Goal: Task Accomplishment & Management: Manage account settings

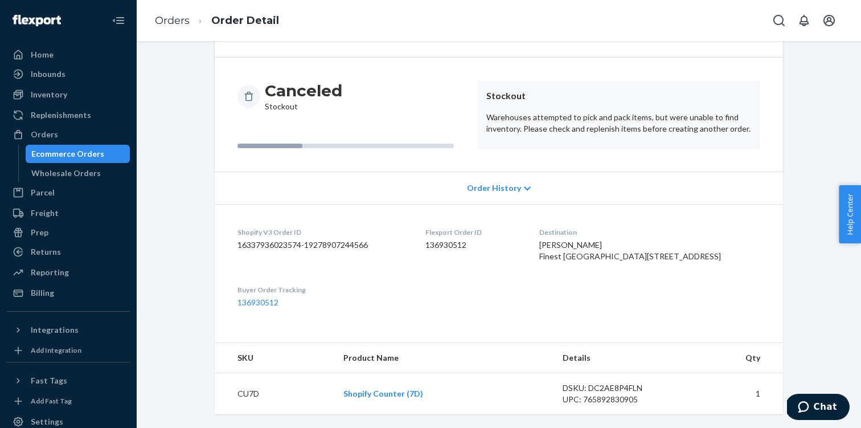
scroll to position [116, 0]
click at [62, 73] on div "Inbounds" at bounding box center [48, 73] width 35 height 11
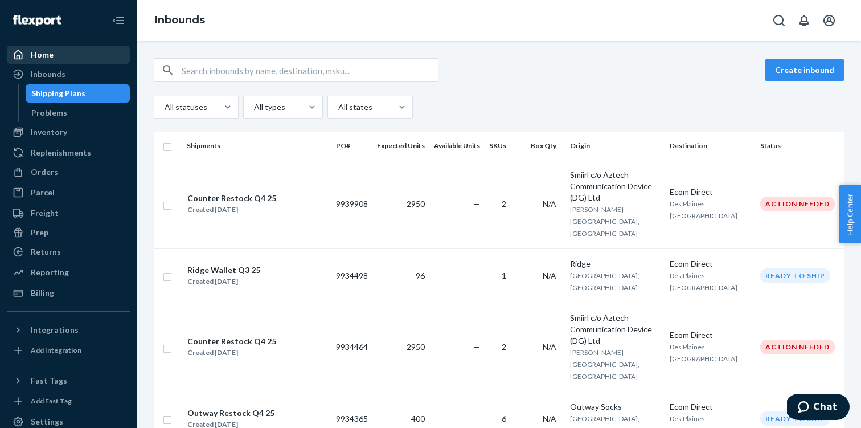
click at [72, 59] on div "Home" at bounding box center [68, 55] width 121 height 16
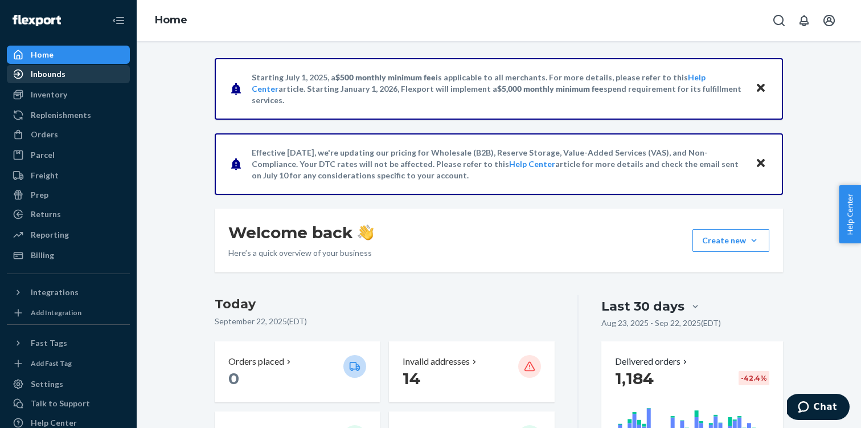
click at [47, 75] on div "Inbounds" at bounding box center [48, 73] width 35 height 11
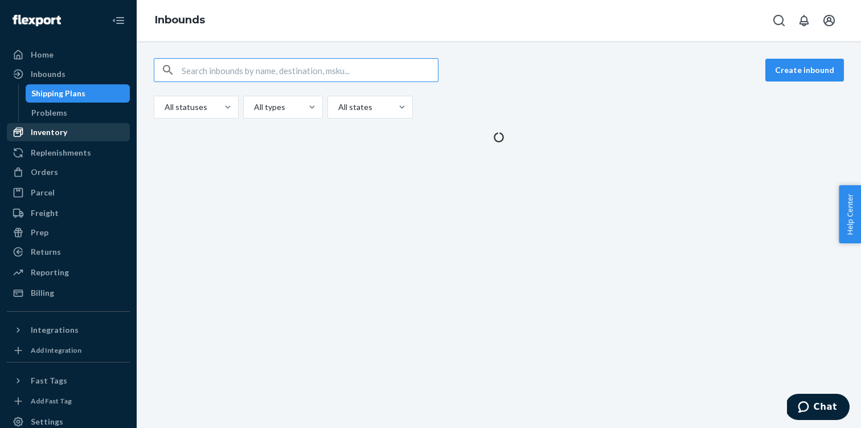
click at [54, 136] on div "Inventory" at bounding box center [49, 131] width 36 height 11
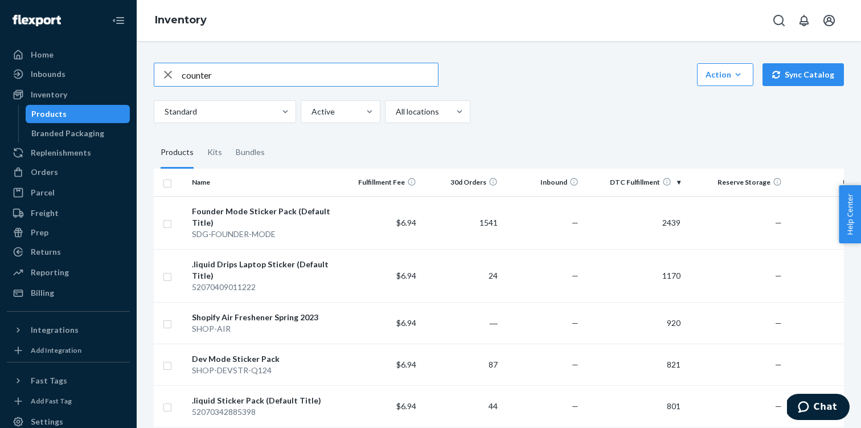
type input "counter"
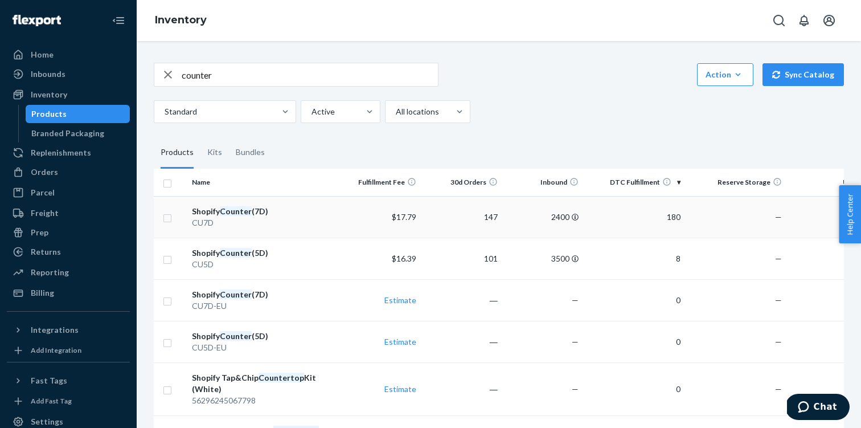
click at [243, 212] on em "Counter" at bounding box center [236, 211] width 32 height 10
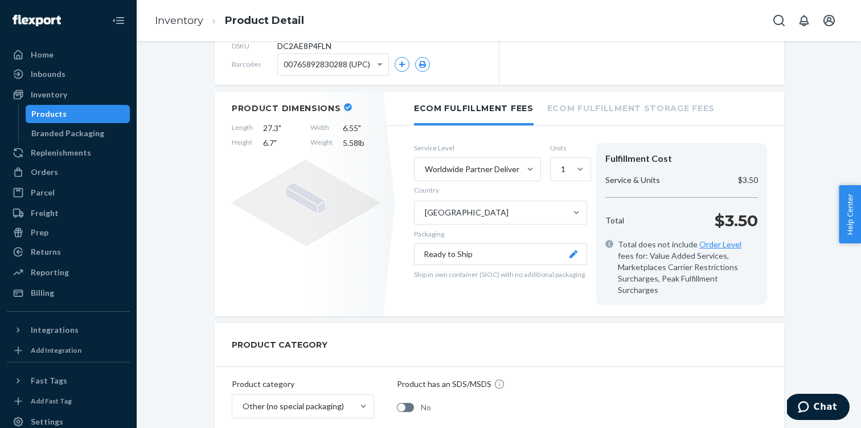
scroll to position [530, 0]
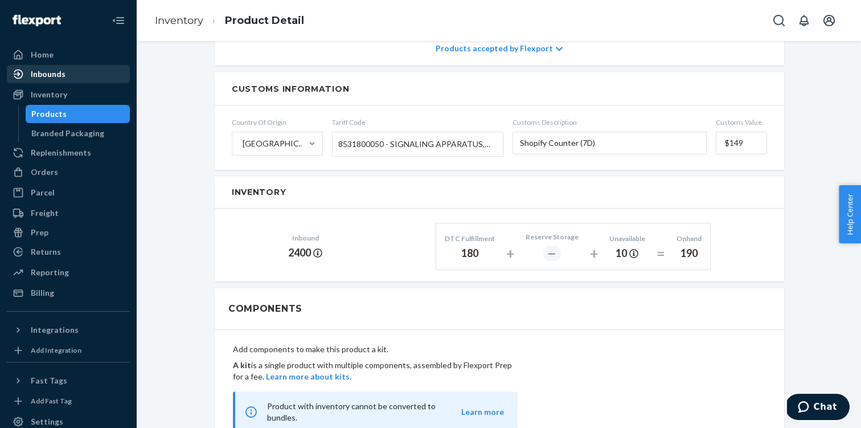
click at [41, 75] on div "Inbounds" at bounding box center [48, 73] width 35 height 11
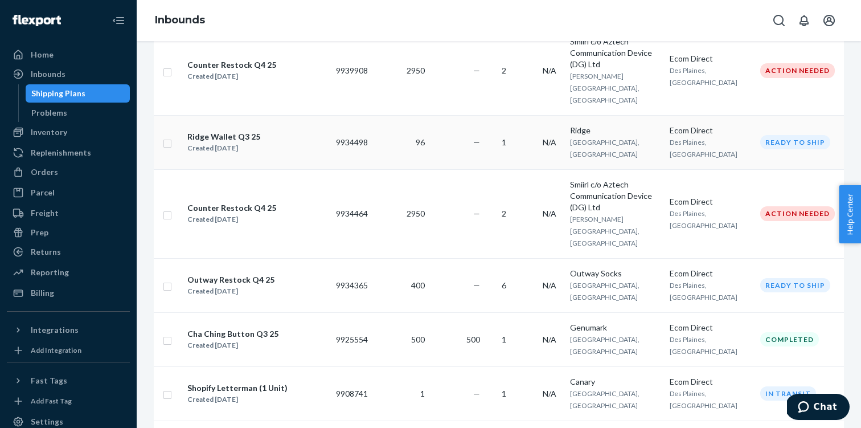
scroll to position [125, 0]
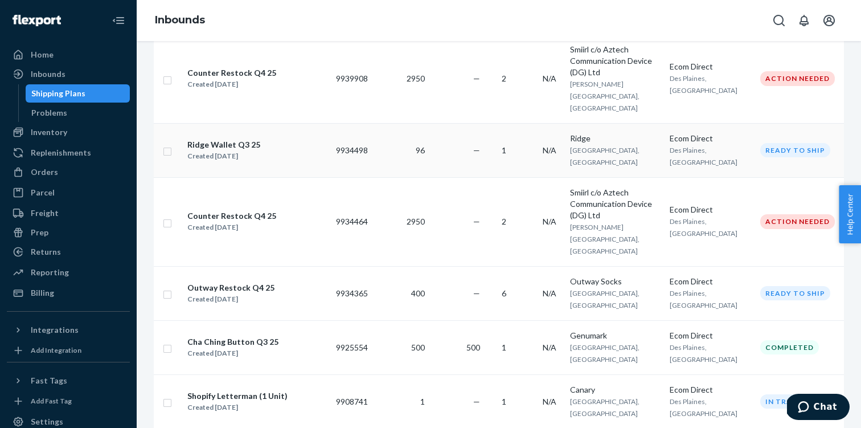
click at [216, 139] on div "Ridge Wallet Q3 25" at bounding box center [223, 144] width 73 height 11
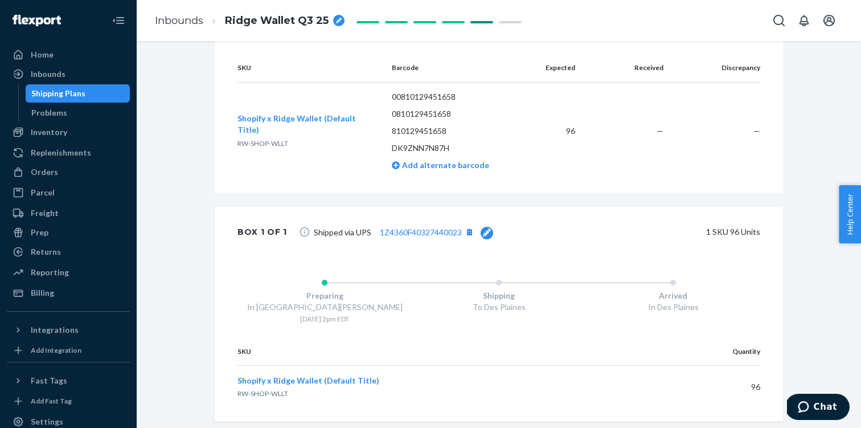
scroll to position [315, 0]
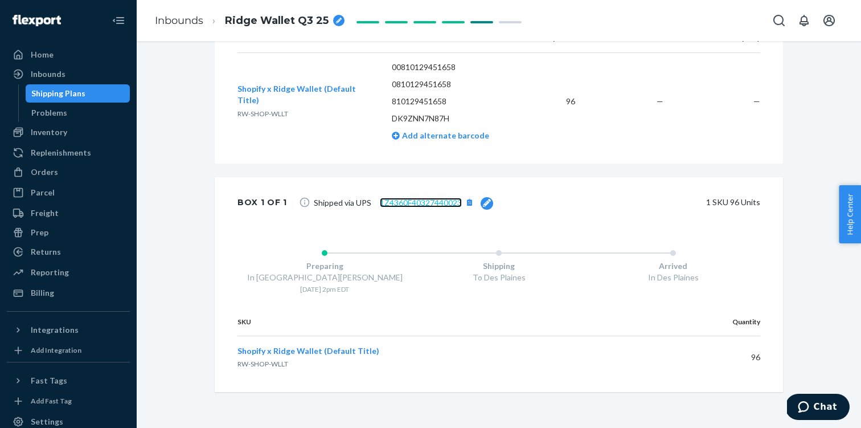
click at [429, 203] on link "1Z4360F40327440023" at bounding box center [421, 203] width 82 height 10
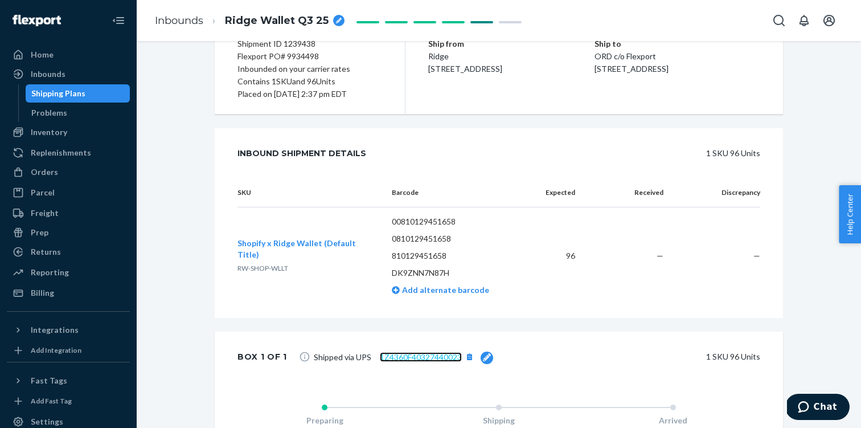
scroll to position [0, 0]
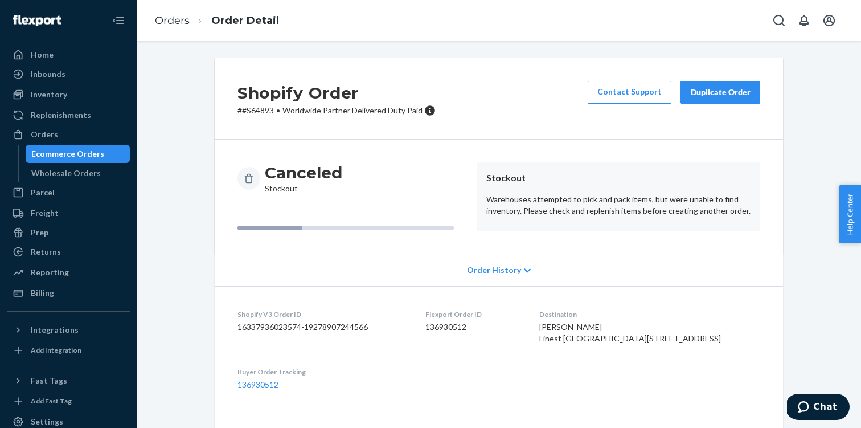
click at [736, 97] on div "Duplicate Order" at bounding box center [720, 92] width 60 height 11
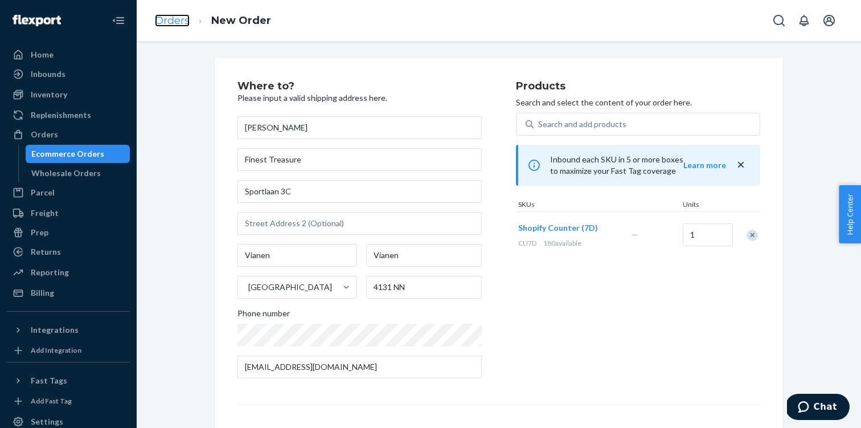
click at [166, 24] on link "Orders" at bounding box center [172, 20] width 35 height 13
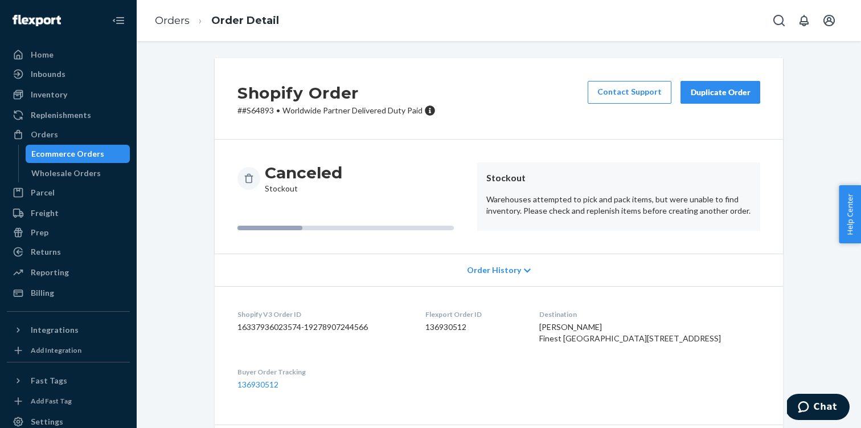
click at [262, 110] on p "# #S64893 • Worldwide Partner Delivered Duty Paid" at bounding box center [336, 110] width 198 height 11
copy p "S64893"
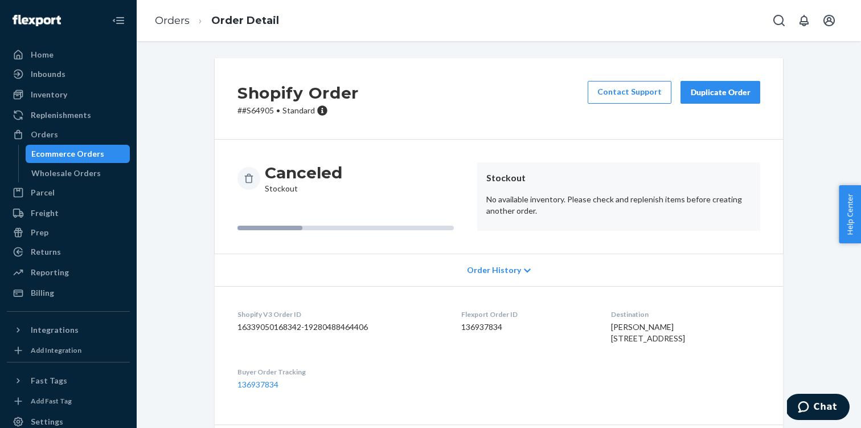
click at [735, 88] on div "Duplicate Order" at bounding box center [720, 92] width 60 height 11
click at [260, 114] on p "# #S64905 • Standard" at bounding box center [297, 110] width 121 height 11
copy p "S64905"
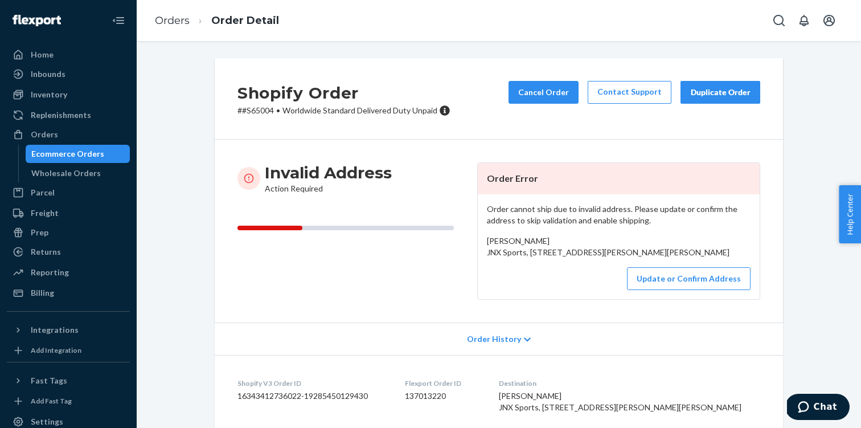
click at [261, 114] on p "# #S65004 • Worldwide Standard Delivered Duty Unpaid" at bounding box center [343, 110] width 213 height 11
copy p "S65004"
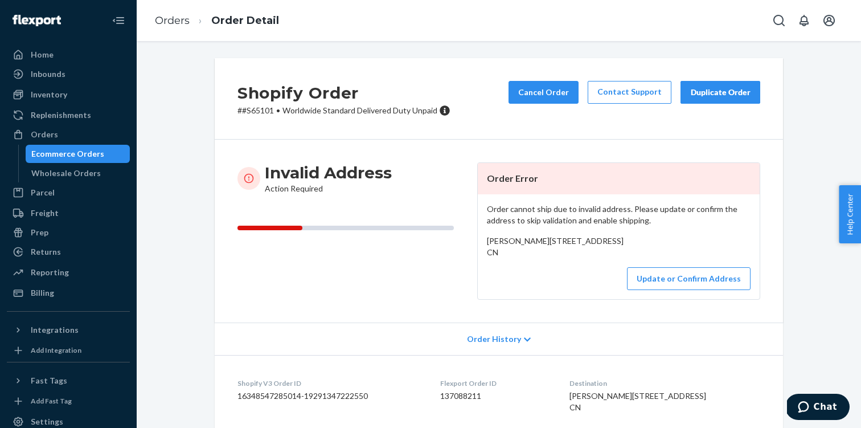
click at [269, 109] on p "# #S65101 • Worldwide Standard Delivered Duty Unpaid" at bounding box center [343, 110] width 213 height 11
copy p "S65101"
click at [62, 81] on div "Inbounds" at bounding box center [68, 74] width 121 height 16
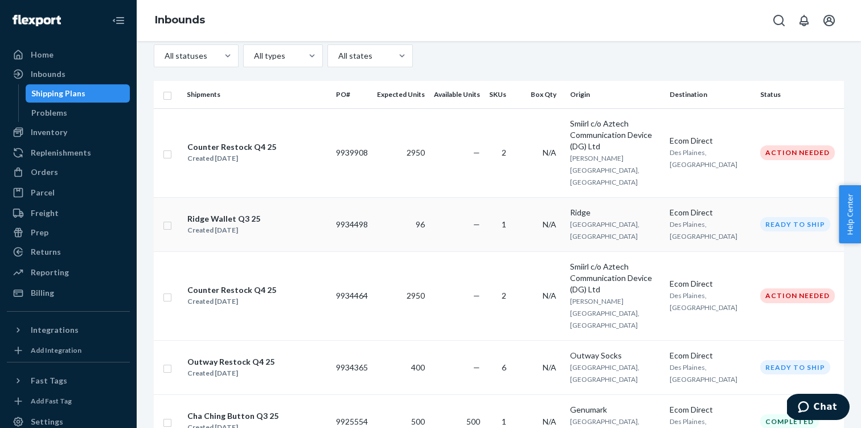
scroll to position [53, 0]
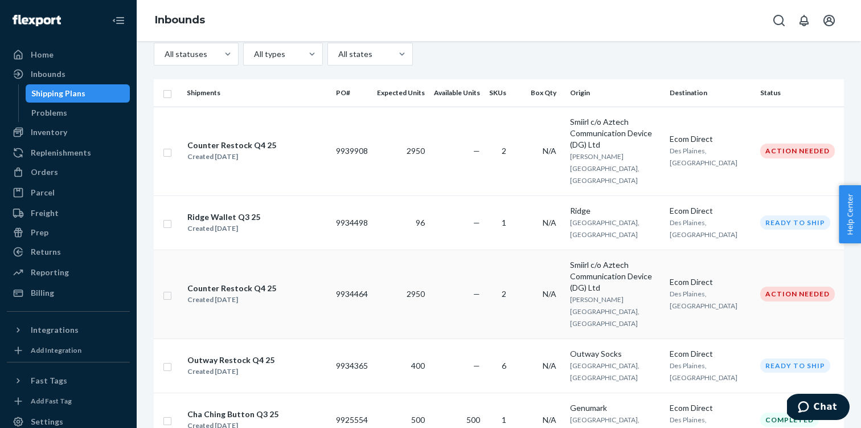
click at [169, 288] on input "checkbox" at bounding box center [167, 294] width 9 height 12
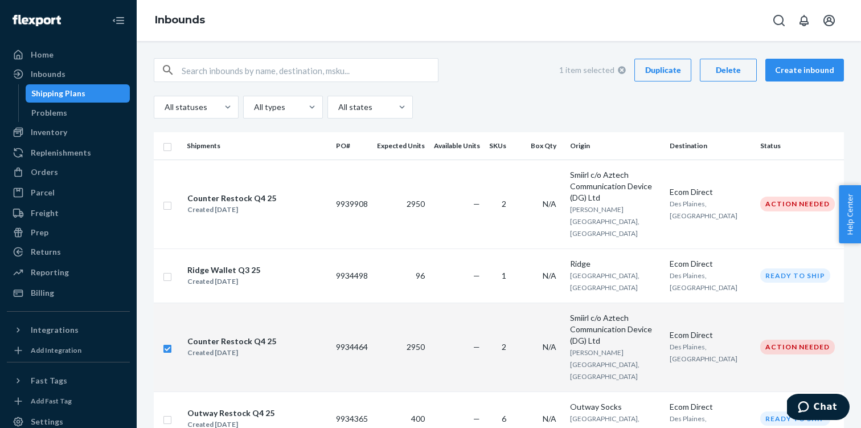
click at [730, 75] on div "Delete" at bounding box center [729, 69] width 38 height 11
checkbox input "false"
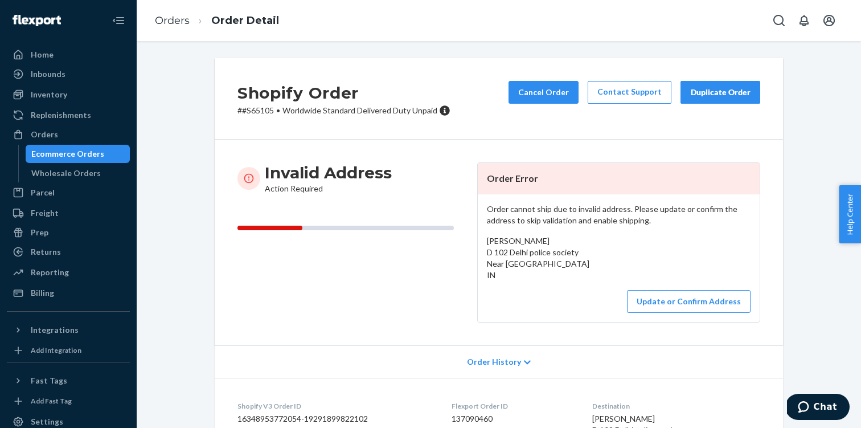
click at [264, 113] on p "# #S65105 • Worldwide Standard Delivered Duty Unpaid" at bounding box center [343, 110] width 213 height 11
copy p "S65105"
click at [262, 114] on p "# #S65110 • Worldwide Standard Delivered Duty Unpaid" at bounding box center [343, 110] width 213 height 11
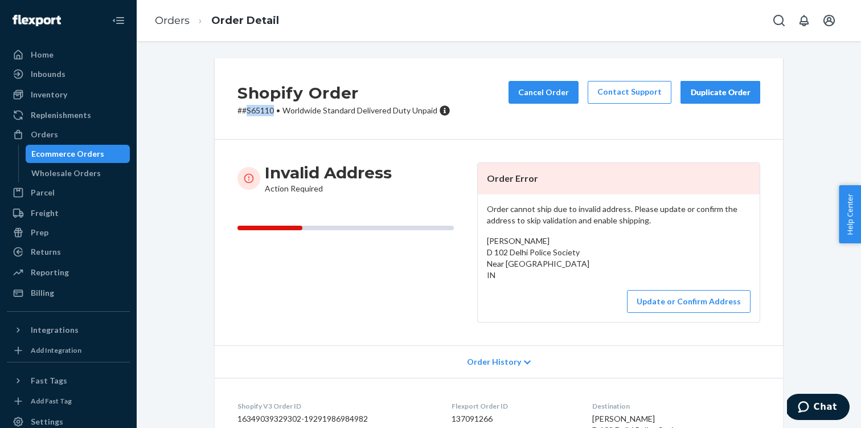
copy p "S65110"
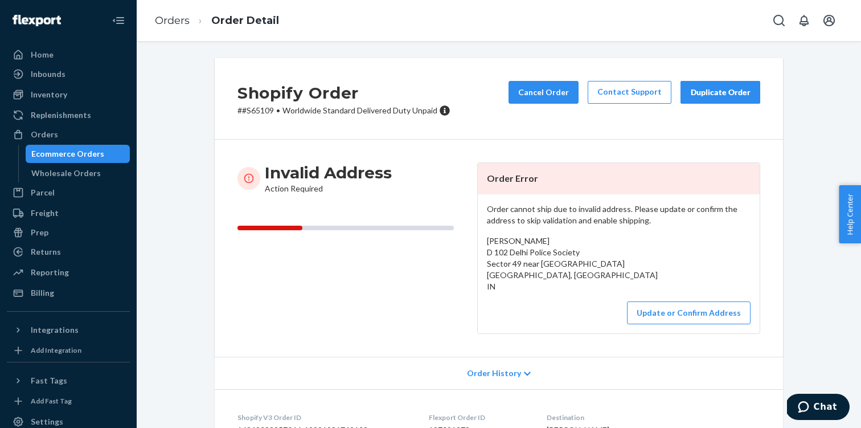
click at [261, 114] on p "# #S65109 • Worldwide Standard Delivered Duty Unpaid" at bounding box center [343, 110] width 213 height 11
copy p "S65109"
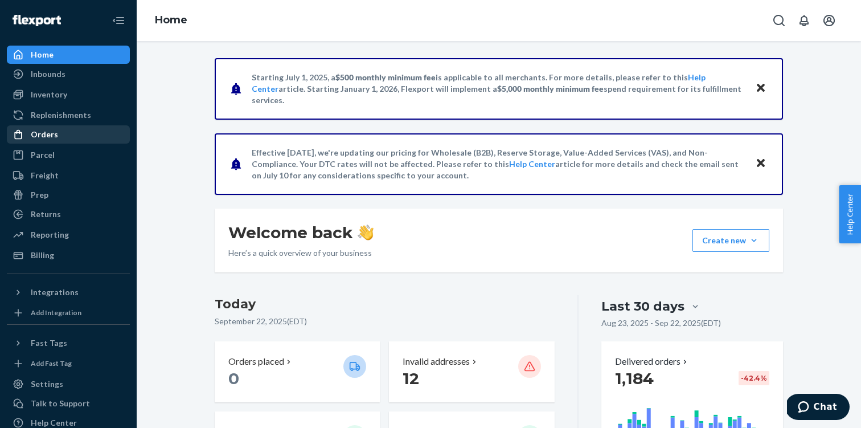
click at [60, 132] on div "Orders" at bounding box center [68, 134] width 121 height 16
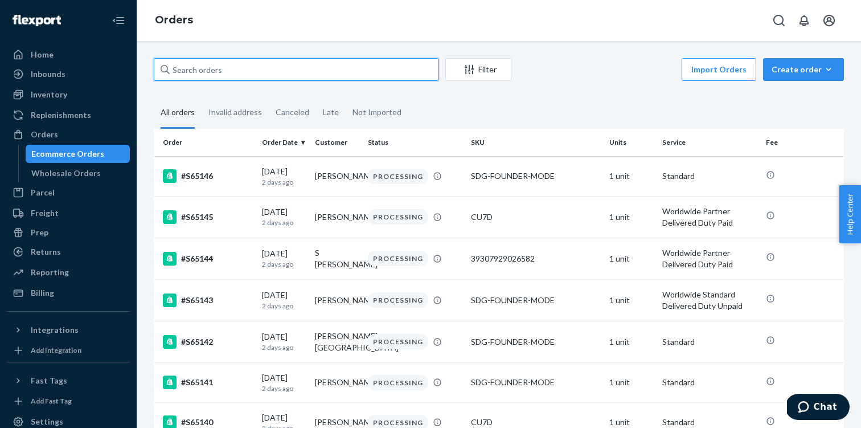
click at [252, 64] on input "text" at bounding box center [296, 69] width 285 height 23
paste input "S65021"
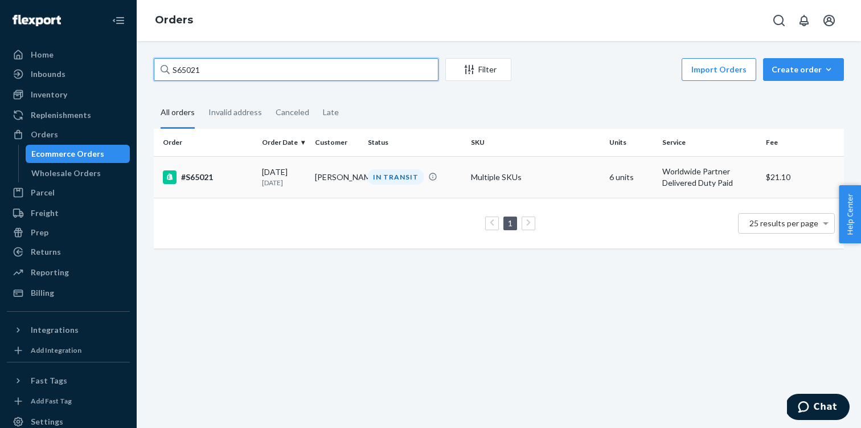
type input "S65021"
click at [199, 181] on div "#S65021" at bounding box center [208, 177] width 90 height 14
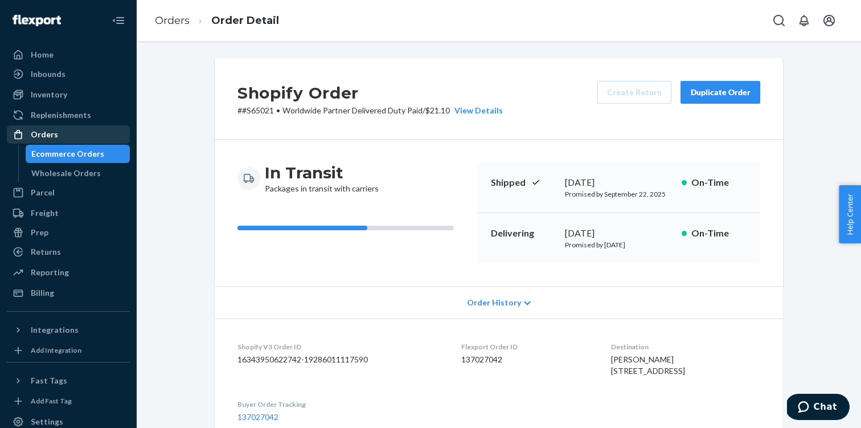
click at [60, 133] on div "Orders" at bounding box center [68, 134] width 121 height 16
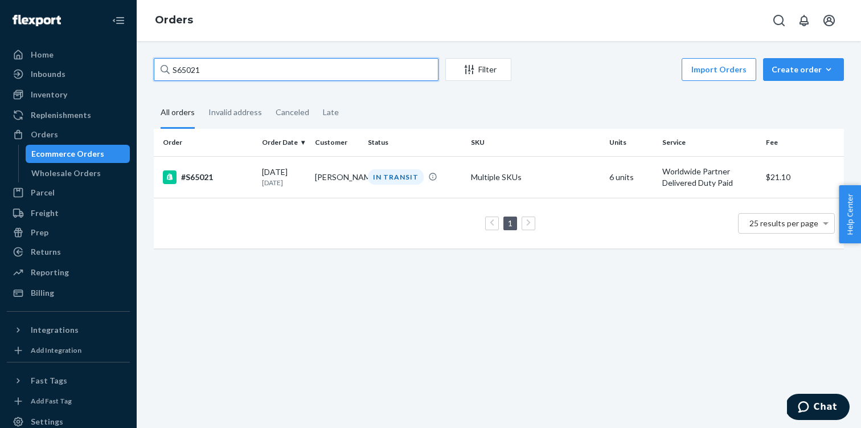
click at [237, 67] on input "S65021" at bounding box center [296, 69] width 285 height 23
paste input "4902"
type input "S64902"
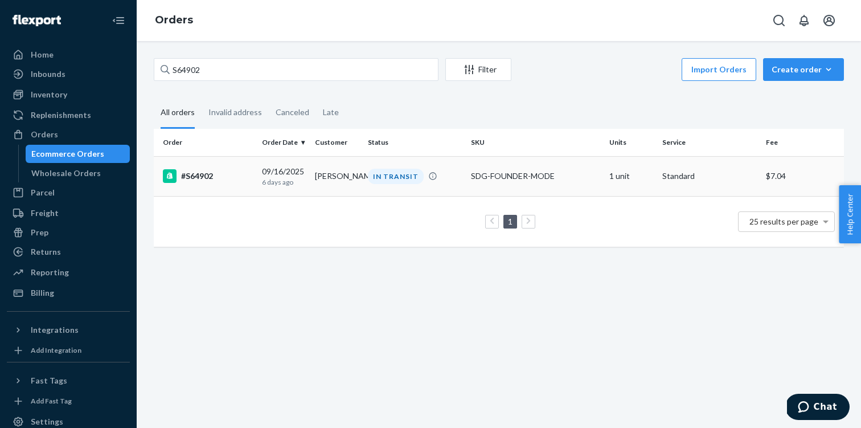
click at [190, 178] on div "#S64902" at bounding box center [208, 176] width 90 height 14
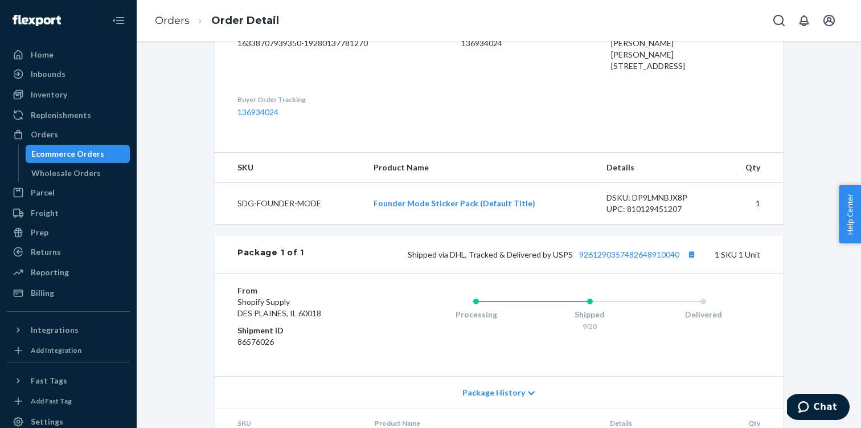
scroll to position [403, 0]
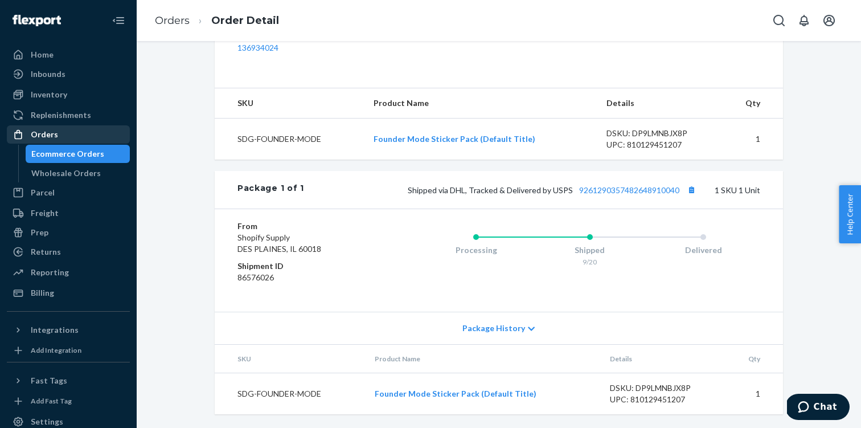
click at [51, 133] on div "Orders" at bounding box center [44, 134] width 27 height 11
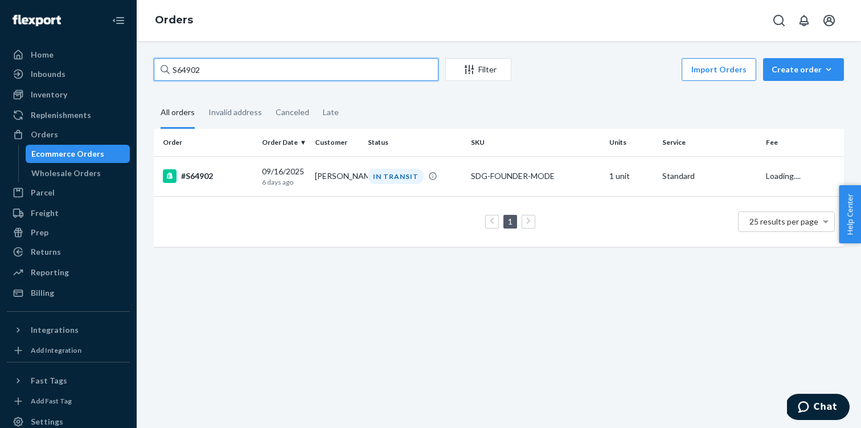
click at [268, 77] on input "S64902" at bounding box center [296, 69] width 285 height 23
paste input "827"
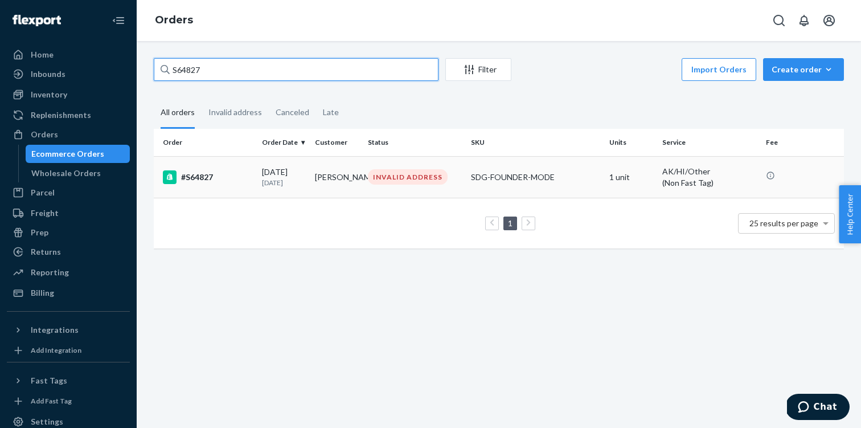
type input "S64827"
click at [198, 179] on div "#S64827" at bounding box center [208, 177] width 90 height 14
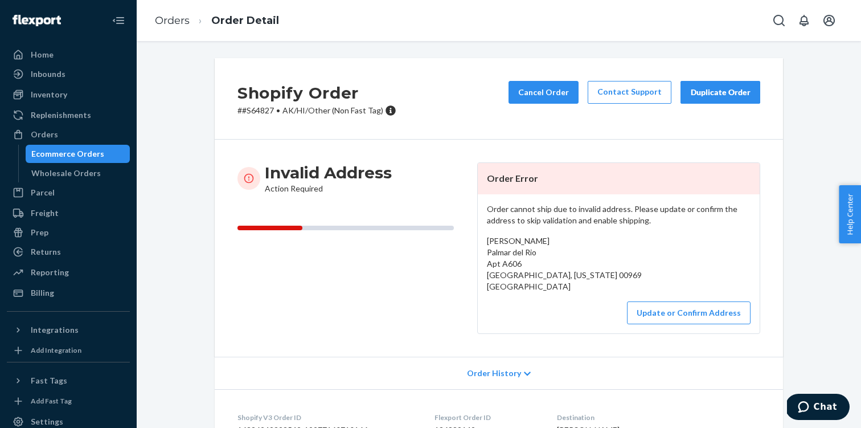
scroll to position [43, 0]
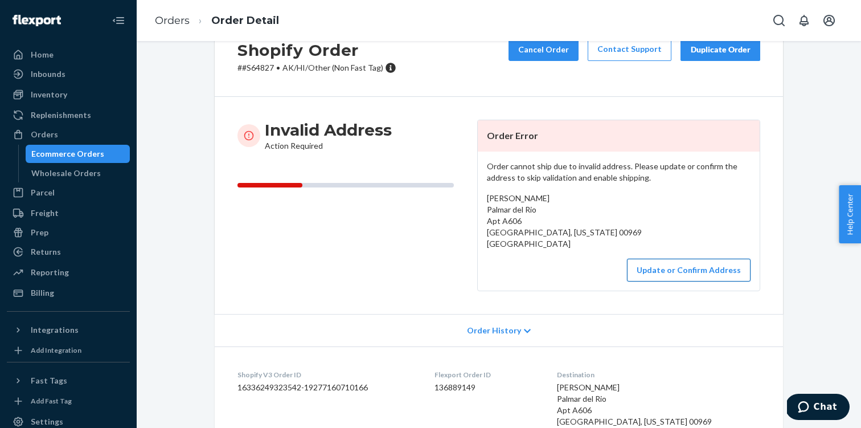
click at [678, 274] on button "Update or Confirm Address" at bounding box center [689, 270] width 124 height 23
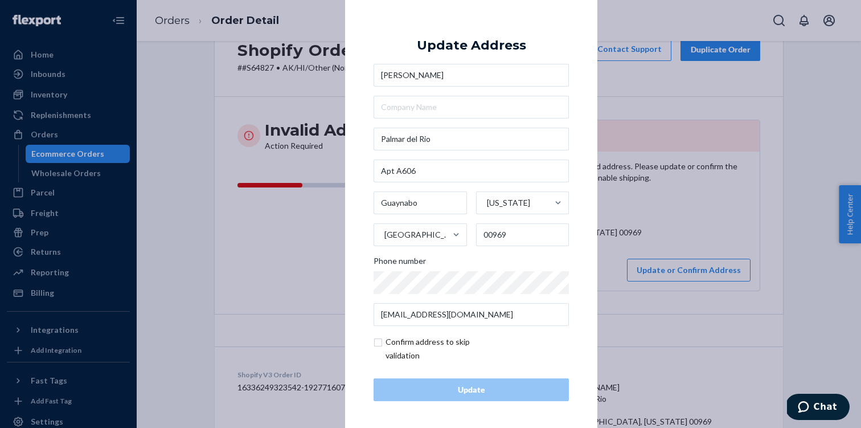
click at [379, 343] on input "checkbox" at bounding box center [440, 348] width 132 height 27
checkbox input "true"
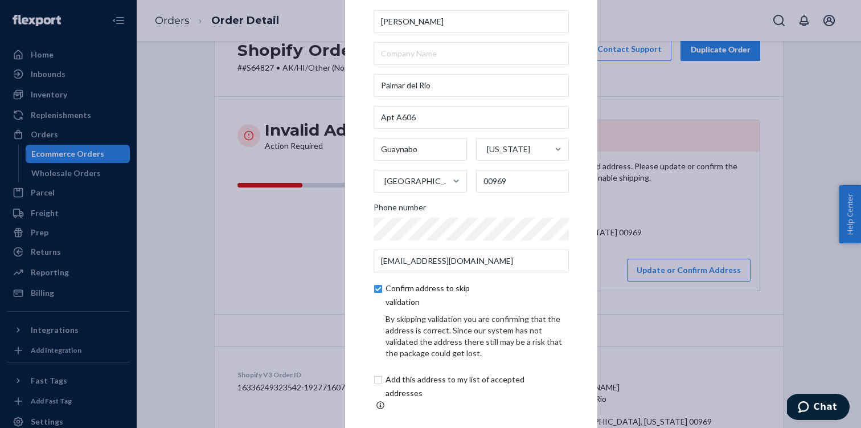
scroll to position [49, 0]
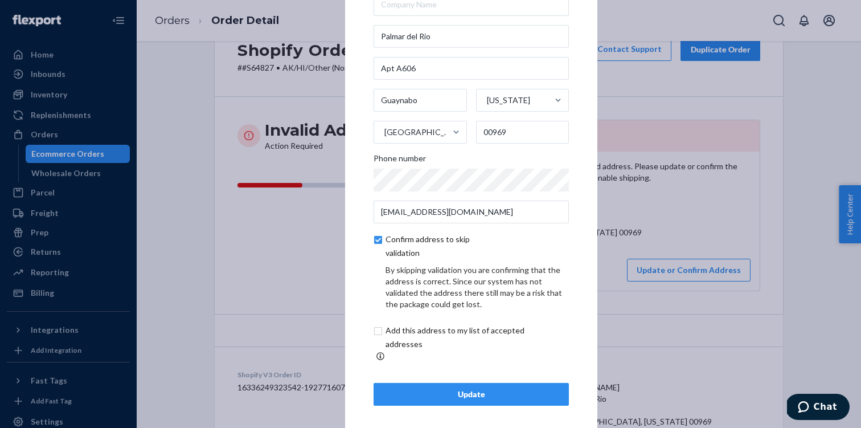
click at [464, 388] on div "Update" at bounding box center [471, 393] width 176 height 11
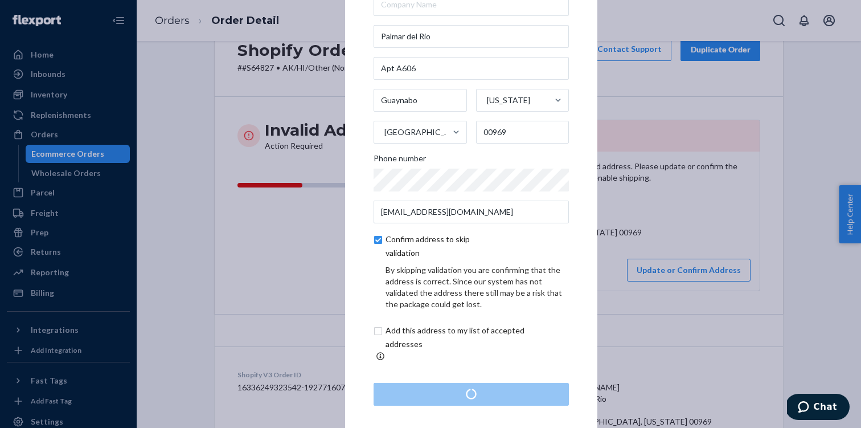
scroll to position [0, 0]
